Goal: Task Accomplishment & Management: Use online tool/utility

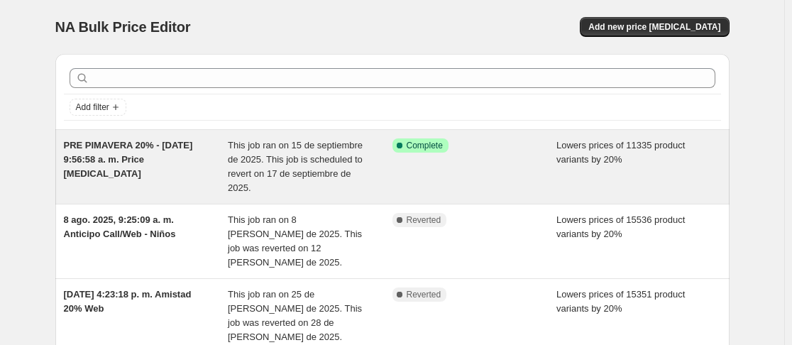
click at [201, 181] on div "PRE PIMAVERA 20% - [DATE] 9:56:58 a. m. Price [MEDICAL_DATA]" at bounding box center [146, 166] width 165 height 57
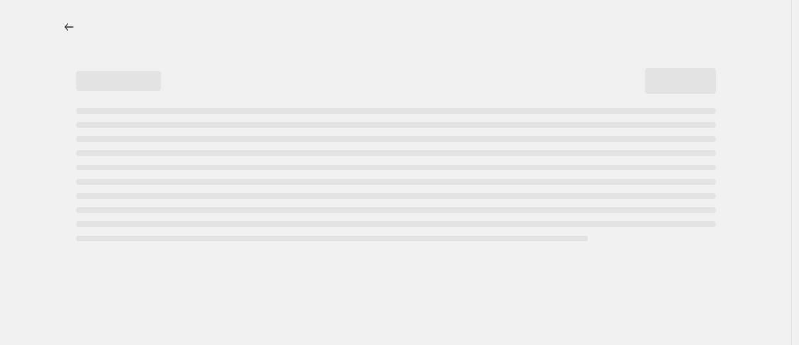
select select "percentage"
select select "no_change"
select select "collection"
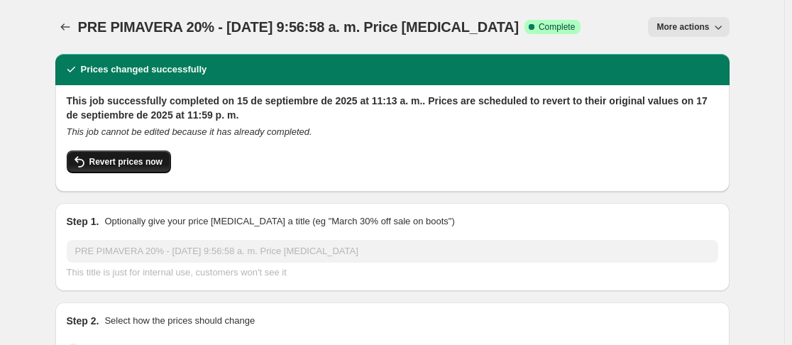
click at [138, 163] on span "Revert prices now" at bounding box center [125, 161] width 73 height 11
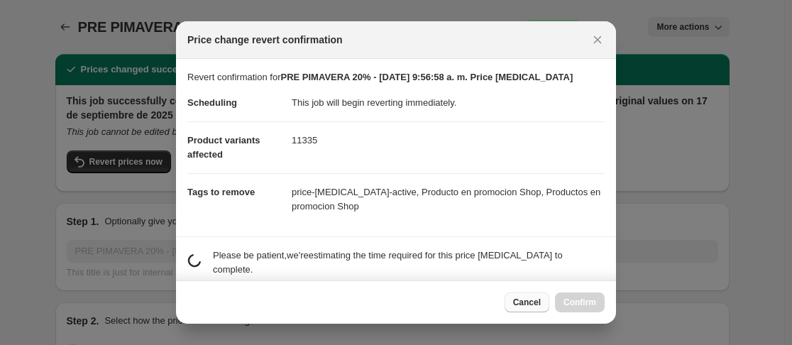
click at [521, 307] on span "Cancel" at bounding box center [527, 302] width 28 height 11
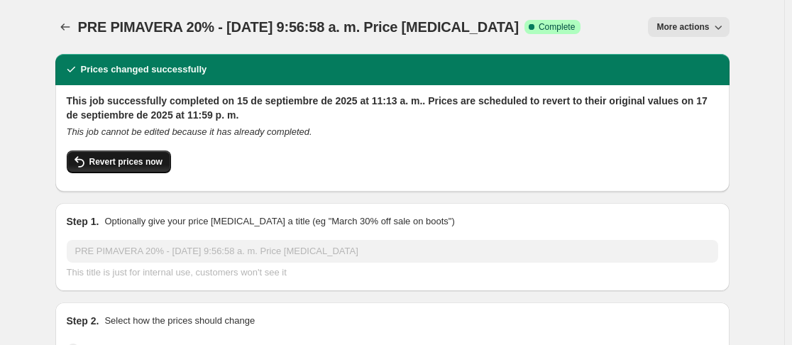
click at [127, 161] on span "Revert prices now" at bounding box center [125, 161] width 73 height 11
checkbox input "false"
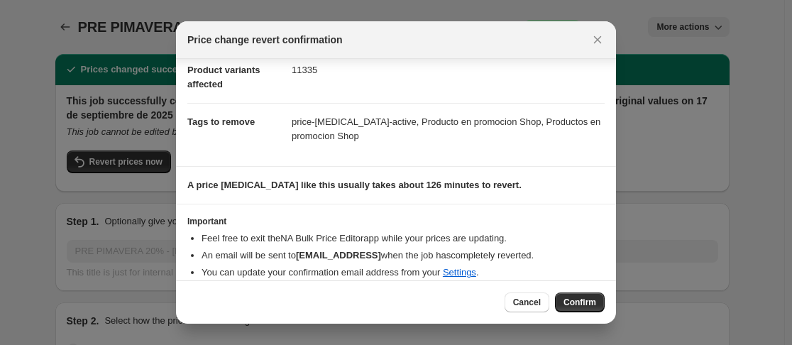
scroll to position [101, 0]
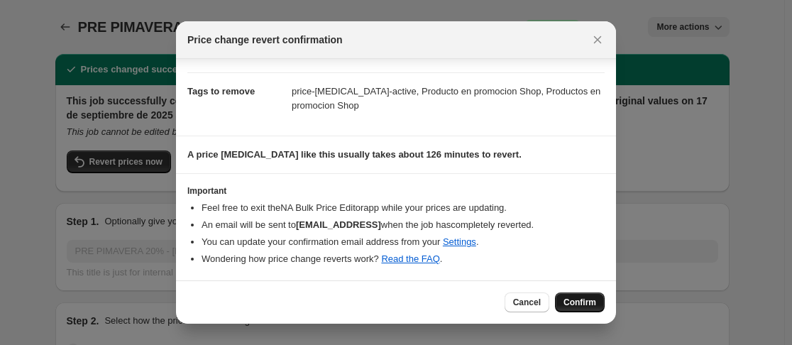
click at [591, 302] on span "Confirm" at bounding box center [580, 302] width 33 height 11
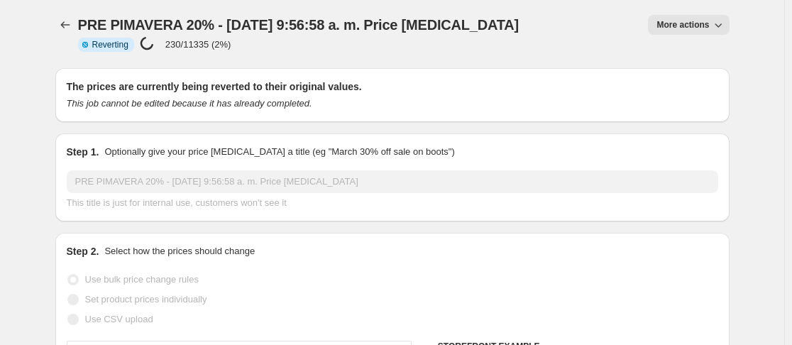
scroll to position [0, 0]
